Goal: Task Accomplishment & Management: Use online tool/utility

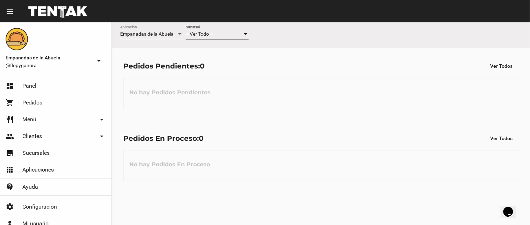
click at [232, 33] on div "-- Ver Todo --" at bounding box center [214, 34] width 57 height 6
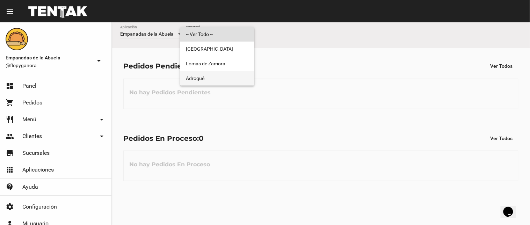
click at [221, 72] on span "Adrogué" at bounding box center [217, 78] width 63 height 15
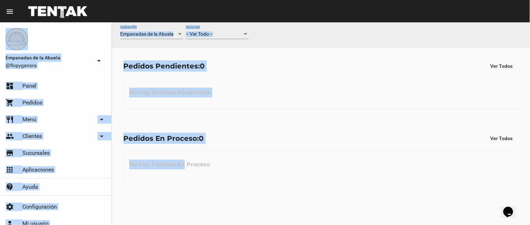
click at [184, 225] on html "menu Resumen Empanadas de la Abuela @flopyganora arrow_drop_down dashboard Pane…" at bounding box center [265, 112] width 530 height 225
click at [314, 92] on div "No hay Pedidos Pendientes" at bounding box center [320, 94] width 395 height 30
